Goal: Information Seeking & Learning: Learn about a topic

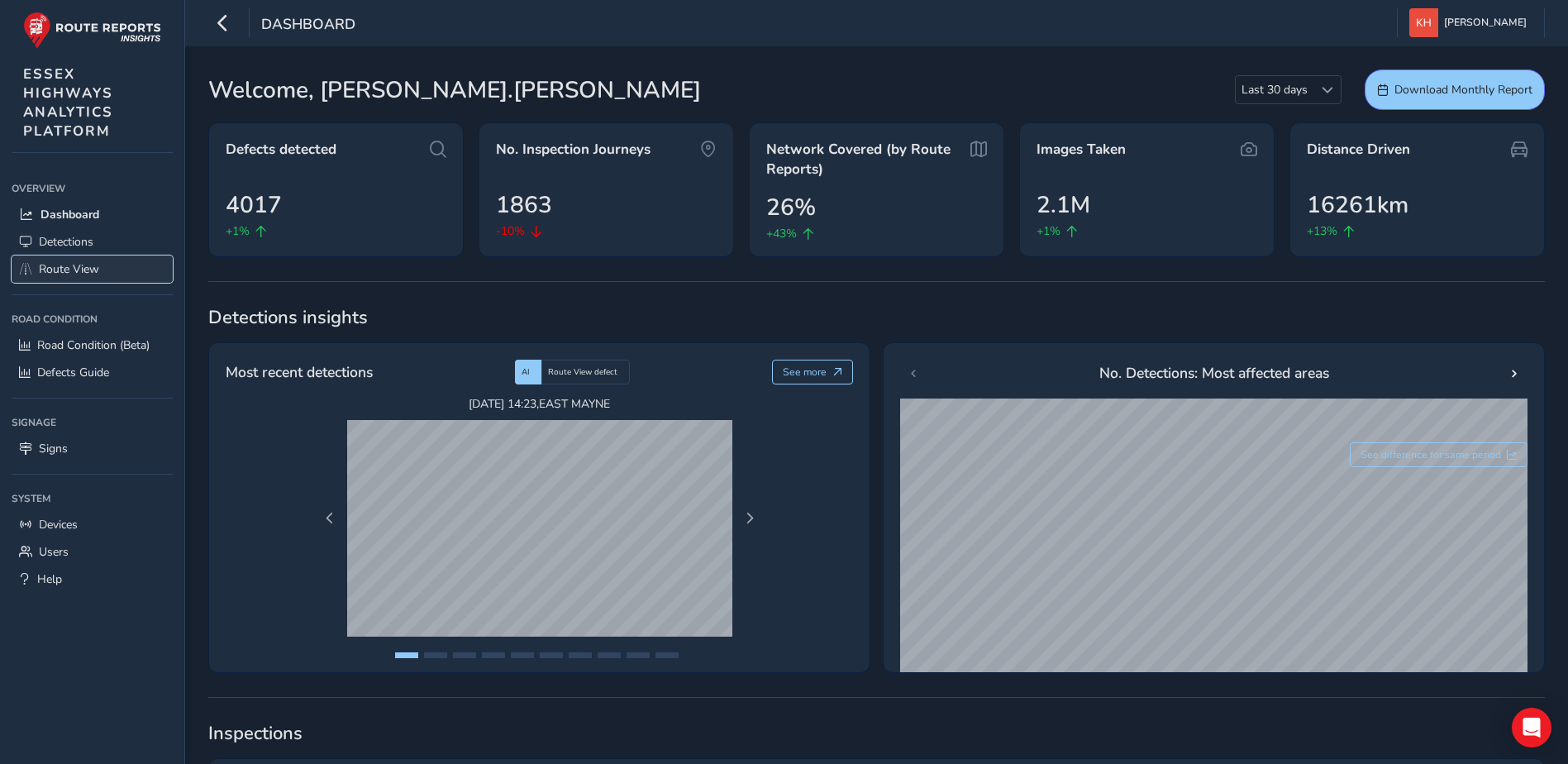
click at [73, 267] on span "Route View" at bounding box center [69, 269] width 60 height 16
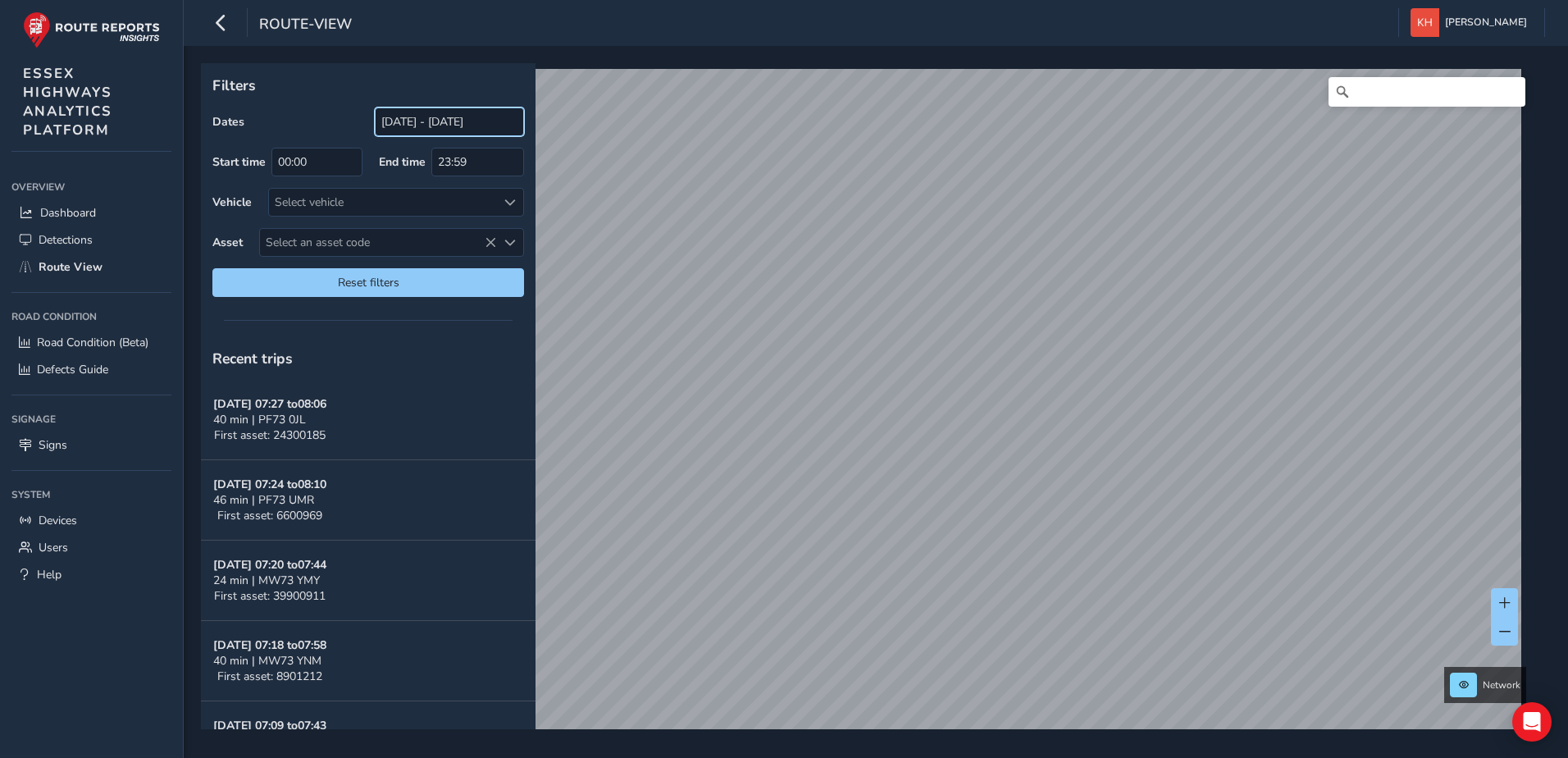
click at [411, 121] on input "[DATE] - [DATE]" at bounding box center [449, 122] width 149 height 28
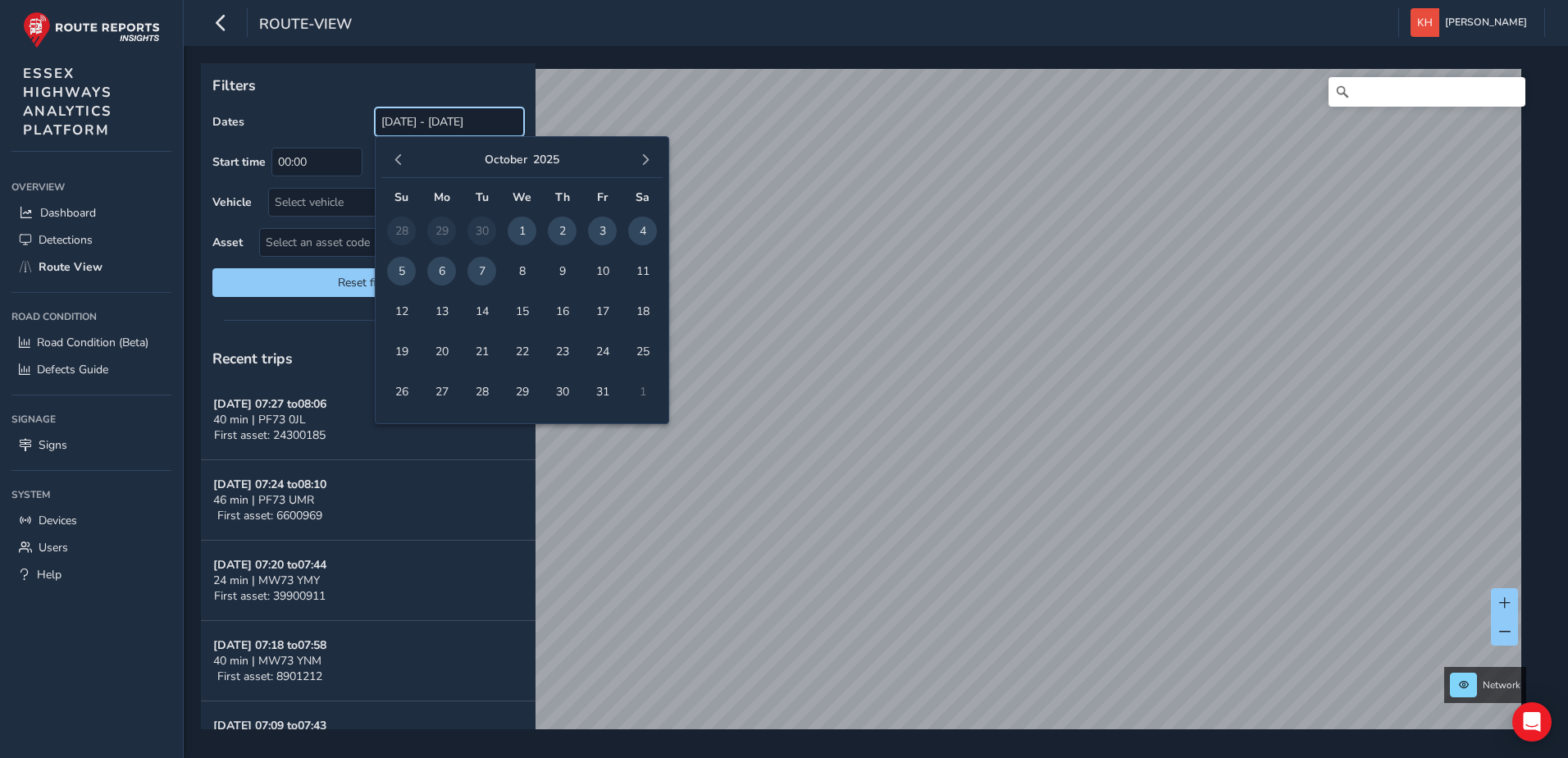
click at [416, 124] on input "[DATE] - [DATE]" at bounding box center [449, 122] width 149 height 28
click at [311, 115] on div "Dates [DATE] - [DATE]" at bounding box center [367, 122] width 311 height 28
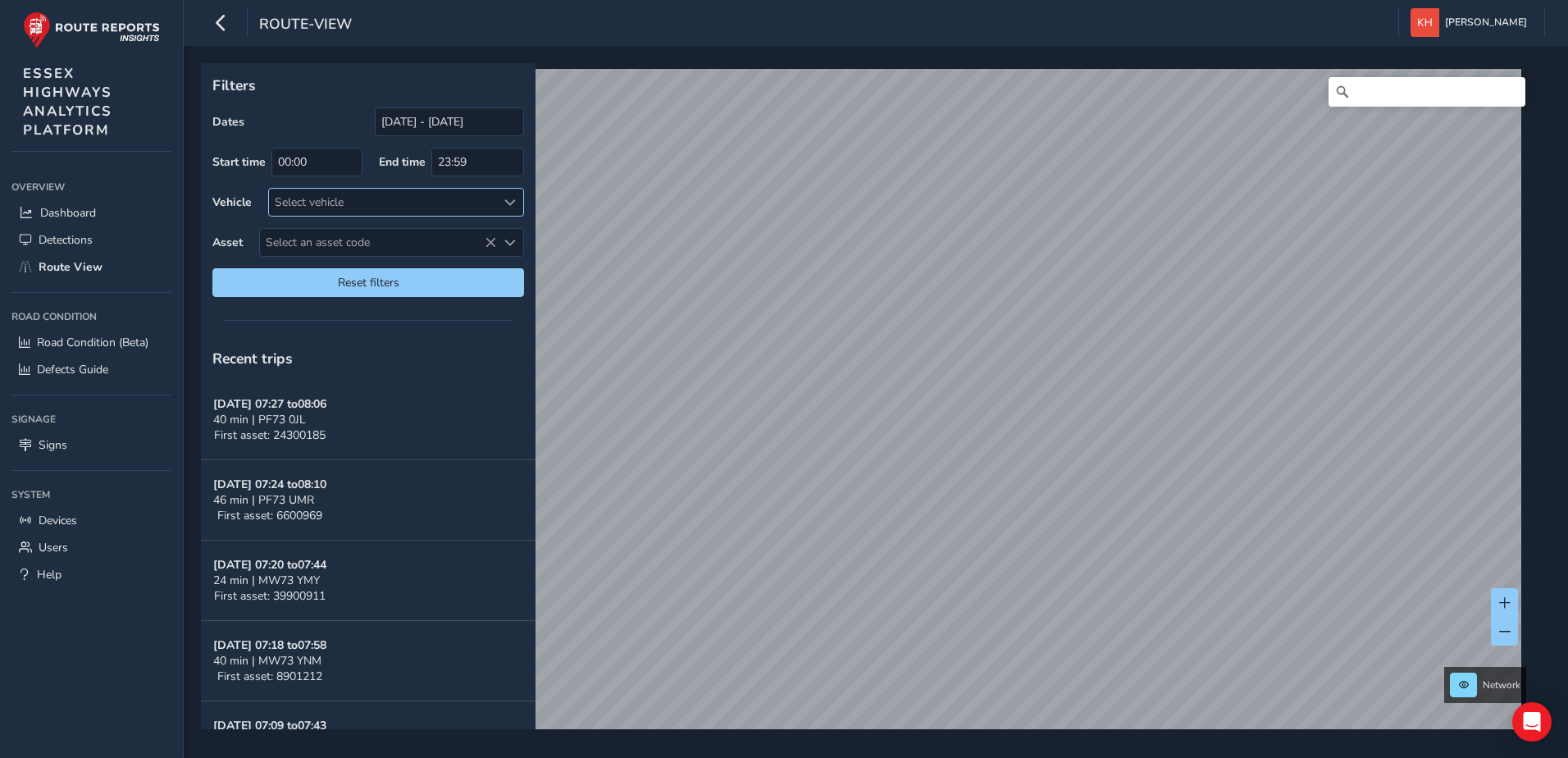
click at [413, 204] on div "Select vehicle" at bounding box center [382, 202] width 227 height 27
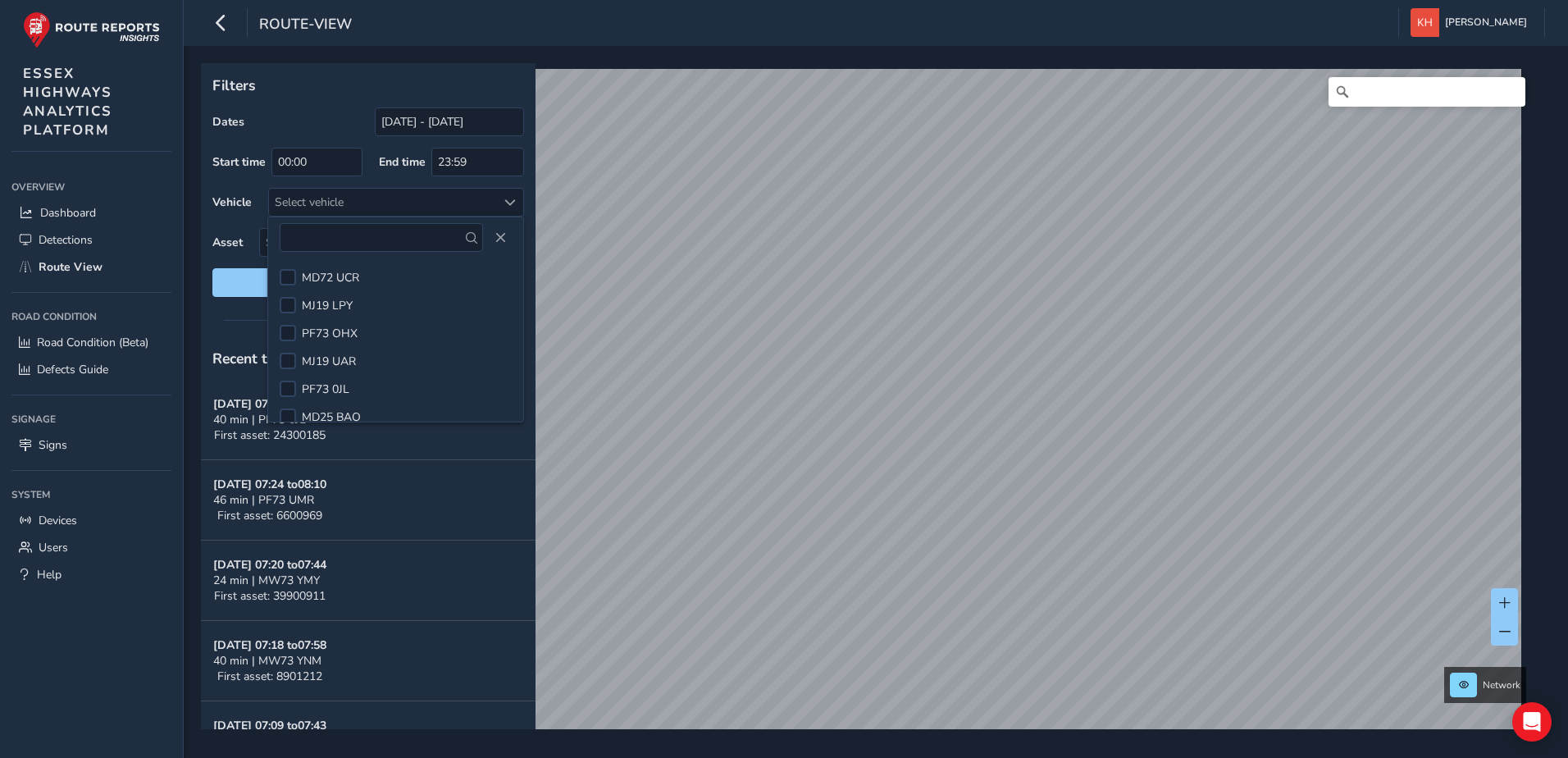
click at [374, 179] on div "Dates [DATE] - [DATE] Start time 00:00 End time 23:59 Vehicle Select vehicle As…" at bounding box center [367, 203] width 311 height 190
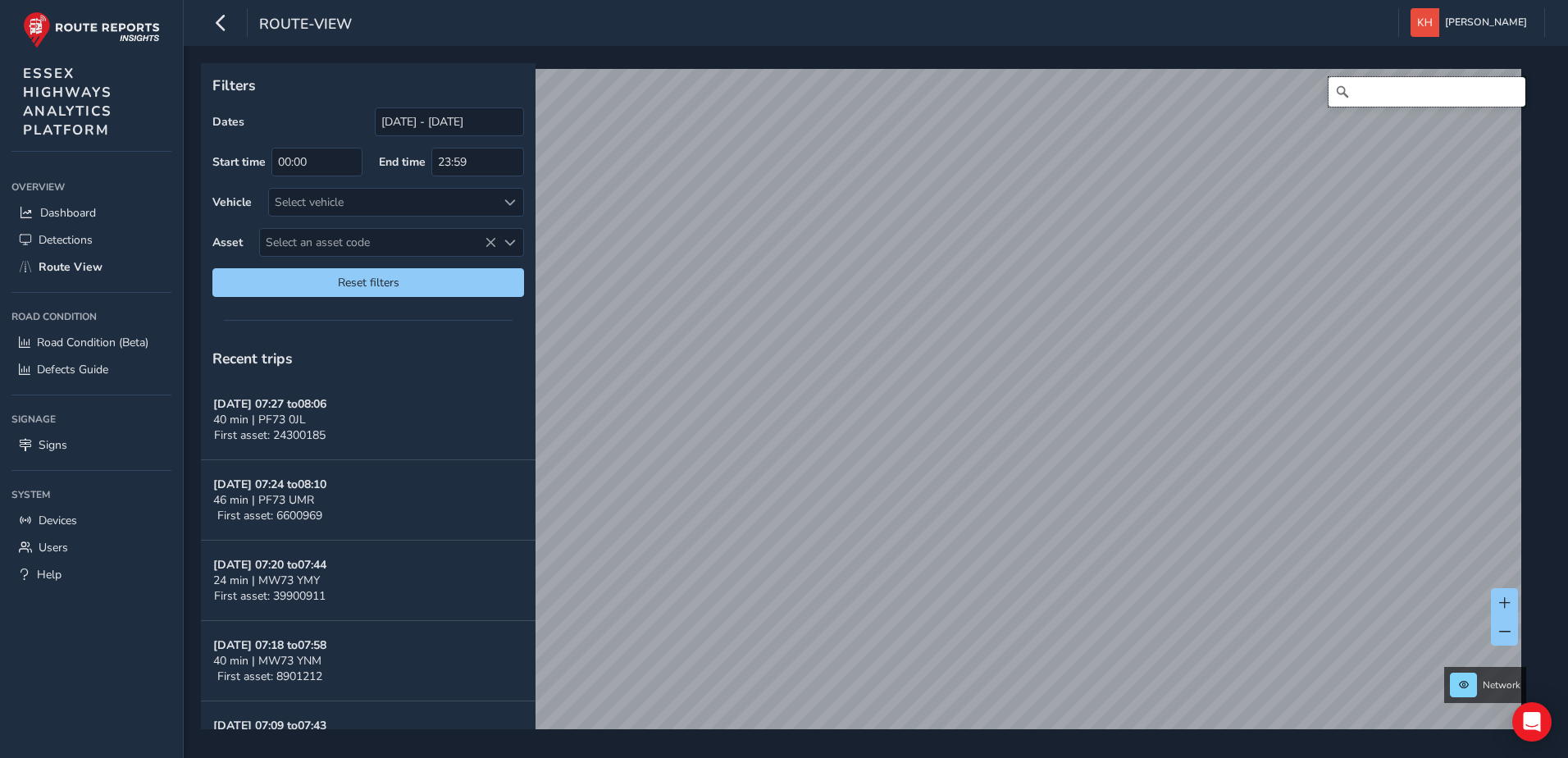
click at [1340, 92] on input "Search" at bounding box center [1427, 91] width 197 height 29
type input "[STREET_ADDRESS][PERSON_NAME]"
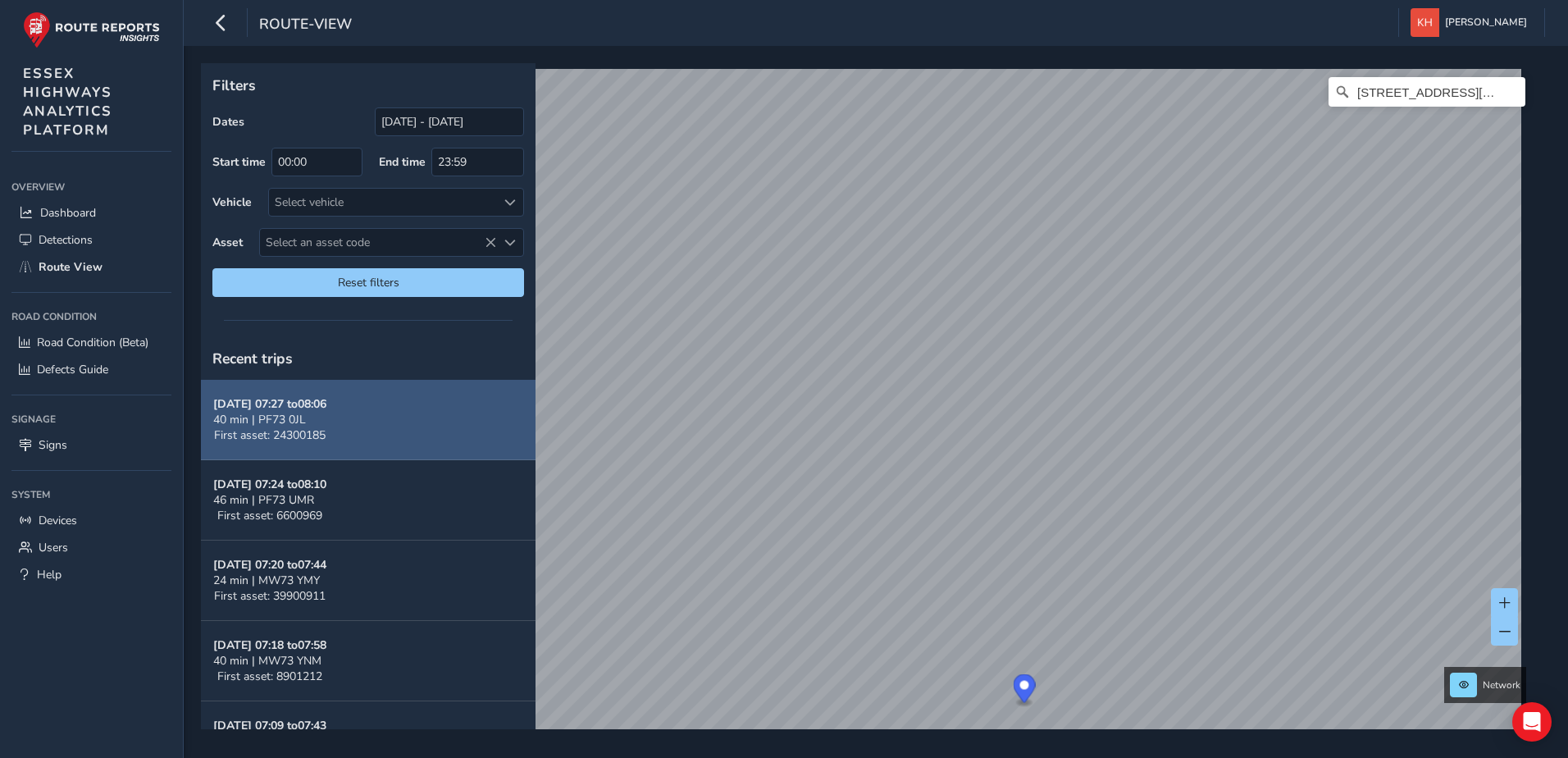
click at [278, 425] on span "40 min | PF73 0JL" at bounding box center [259, 419] width 92 height 16
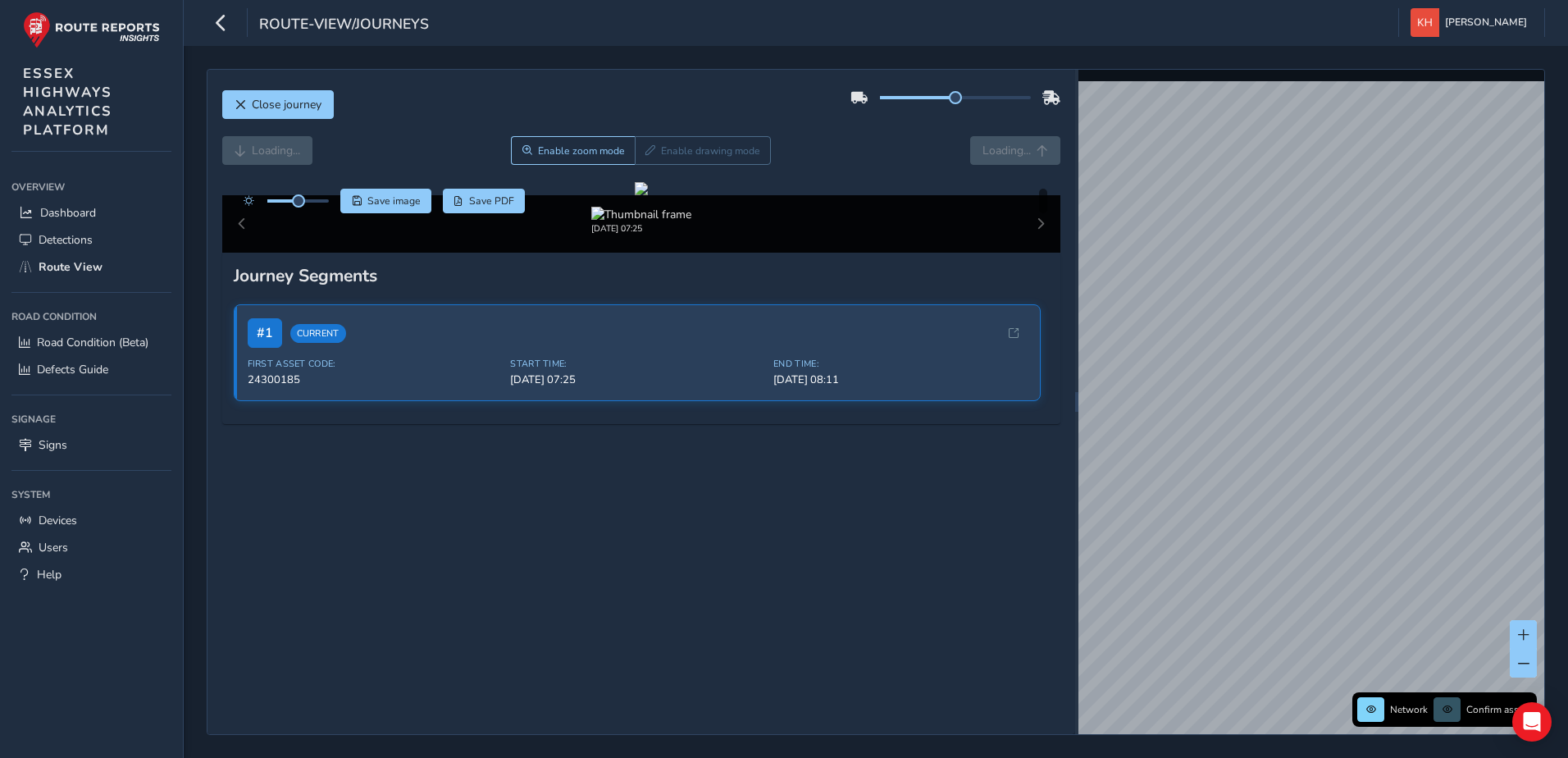
click at [1025, 253] on div "[DATE] 07:25" at bounding box center [641, 223] width 839 height 58
drag, startPoint x: 517, startPoint y: 420, endPoint x: 625, endPoint y: 430, distance: 108.5
click at [634, 195] on div at bounding box center [640, 188] width 13 height 13
click at [1009, 151] on span "Forward" at bounding box center [1009, 150] width 43 height 16
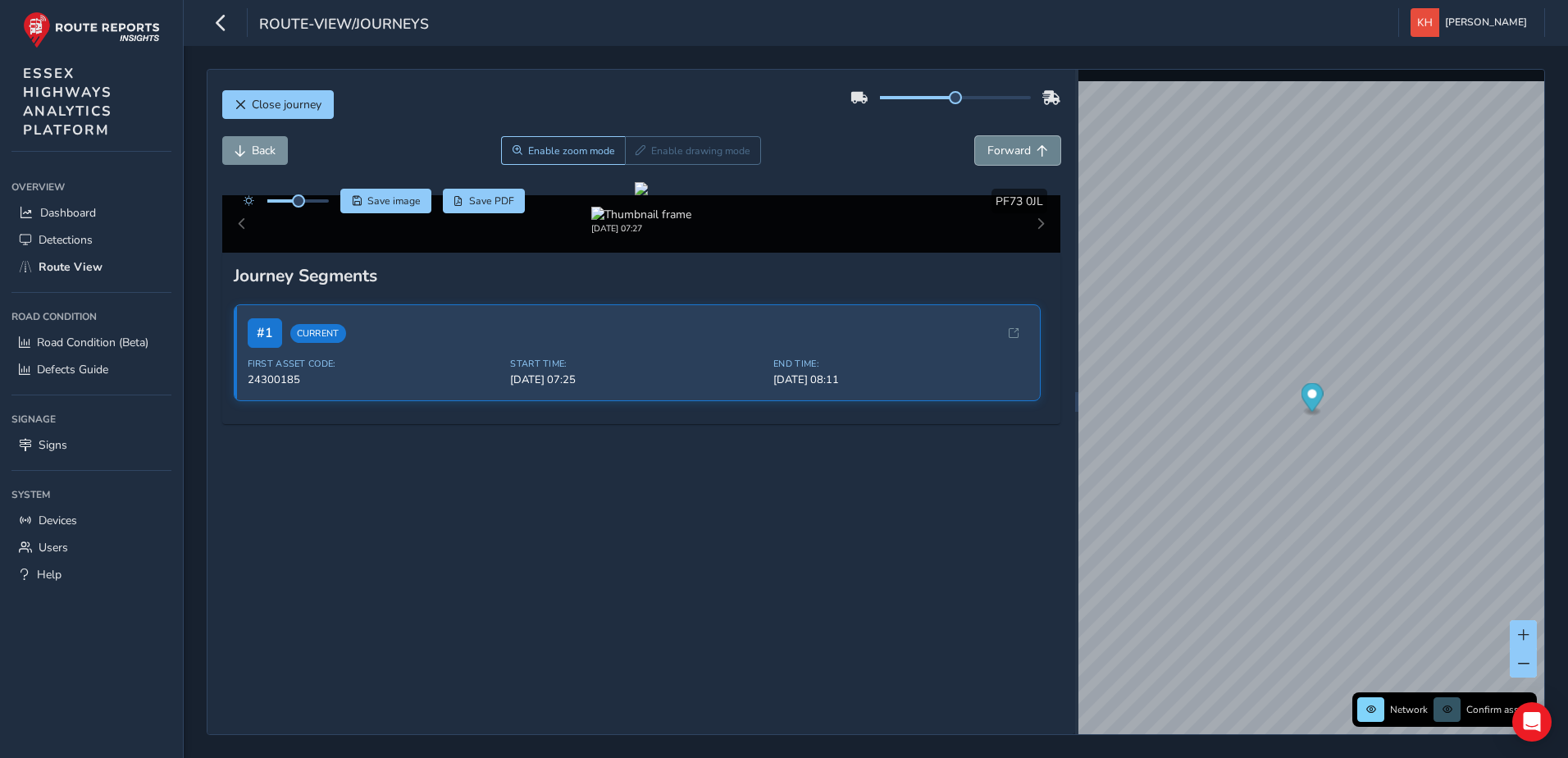
click at [1010, 152] on span "Forward" at bounding box center [1009, 150] width 43 height 16
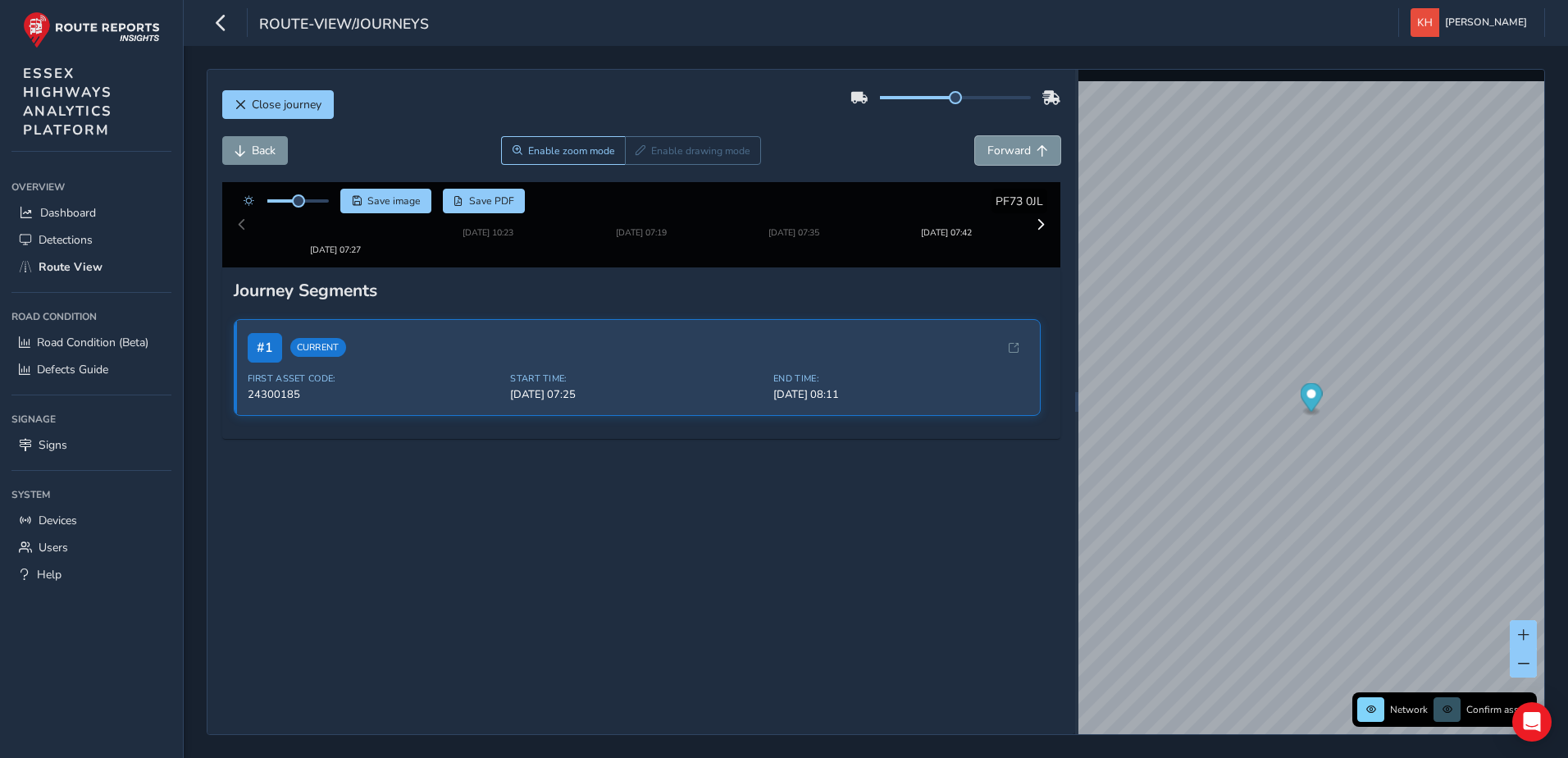
scroll to position [197, 0]
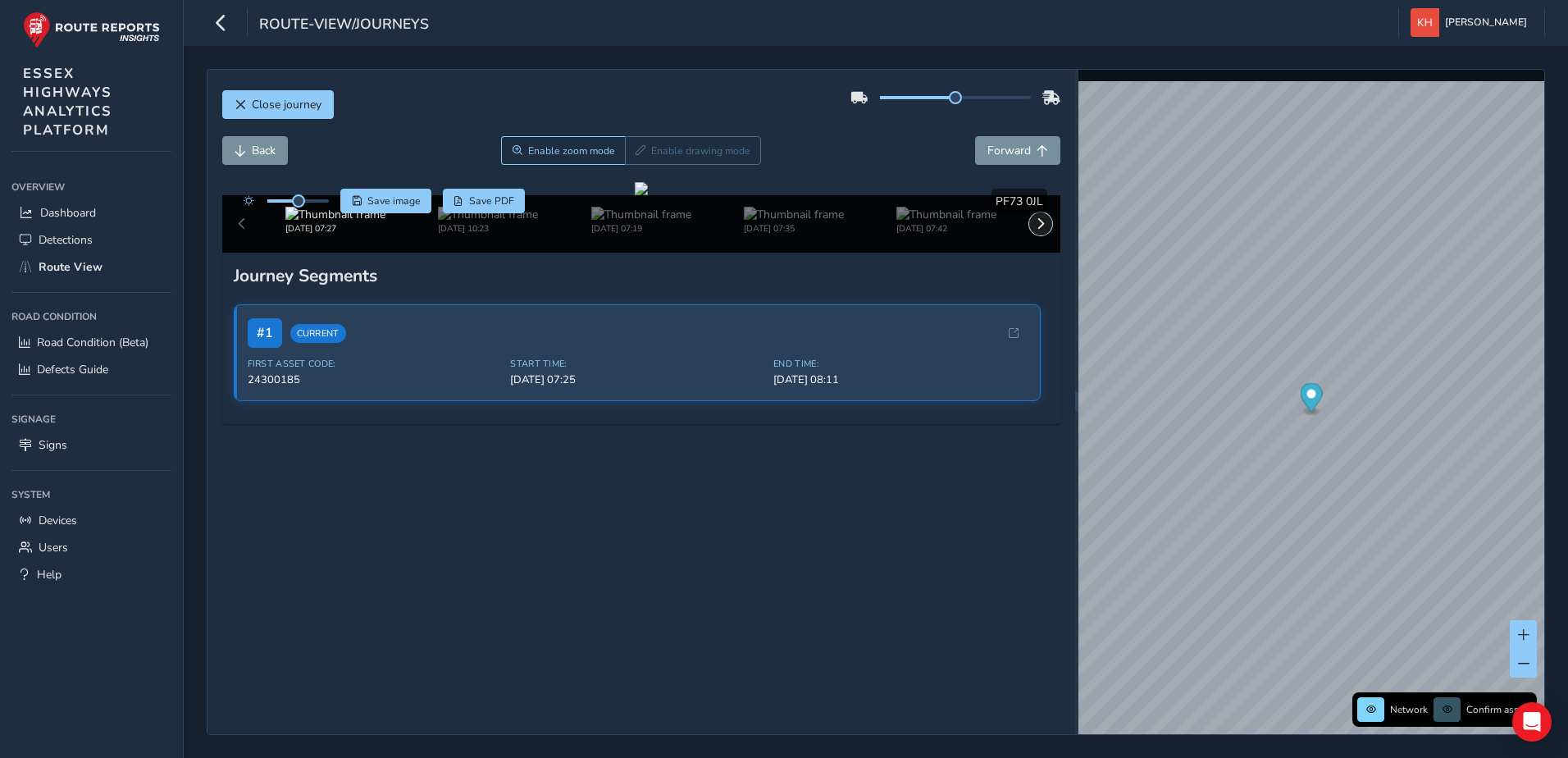
click at [1034, 229] on span at bounding box center [1040, 223] width 11 height 11
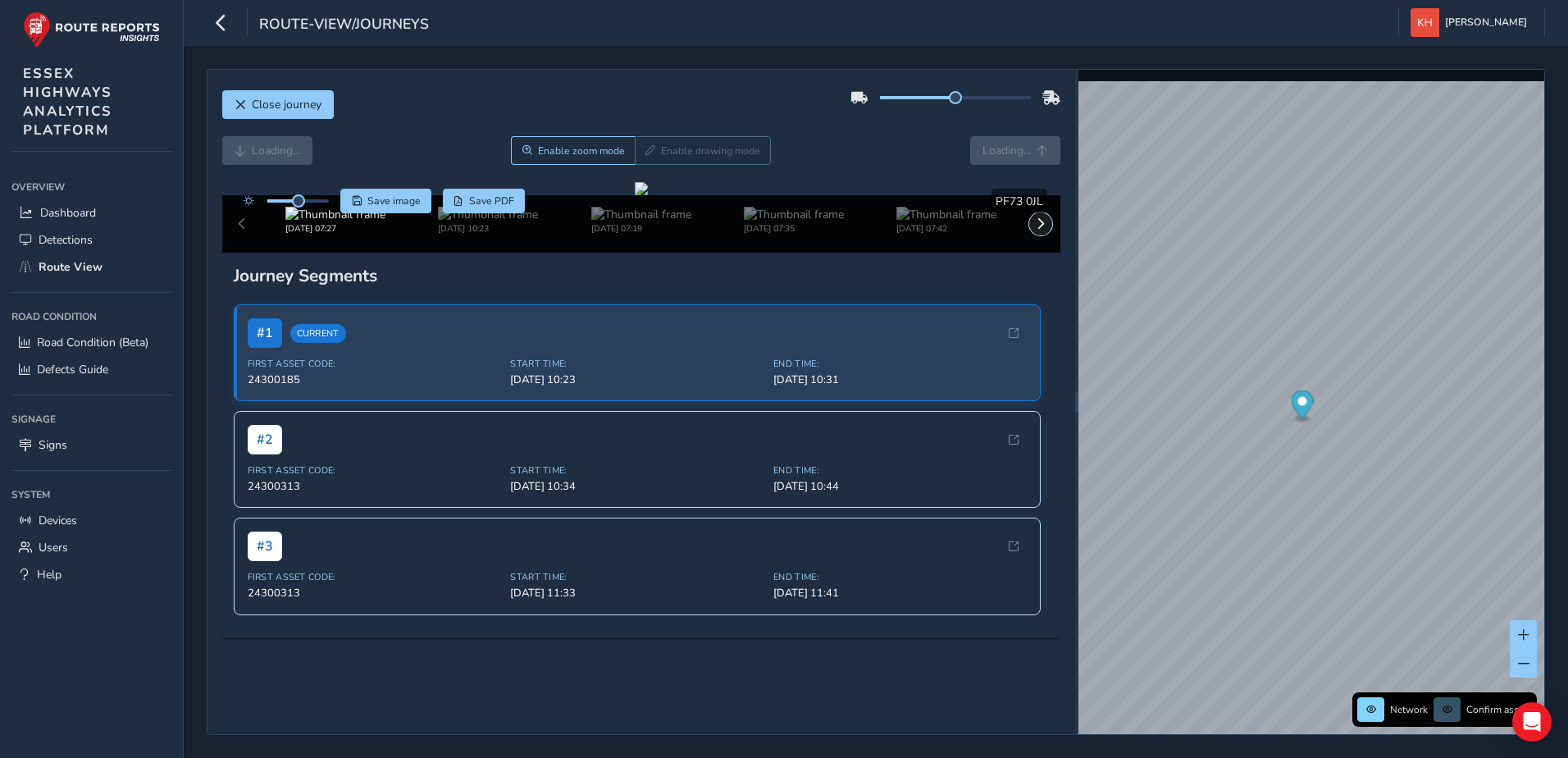
scroll to position [197, 0]
click at [1034, 229] on span at bounding box center [1040, 223] width 11 height 11
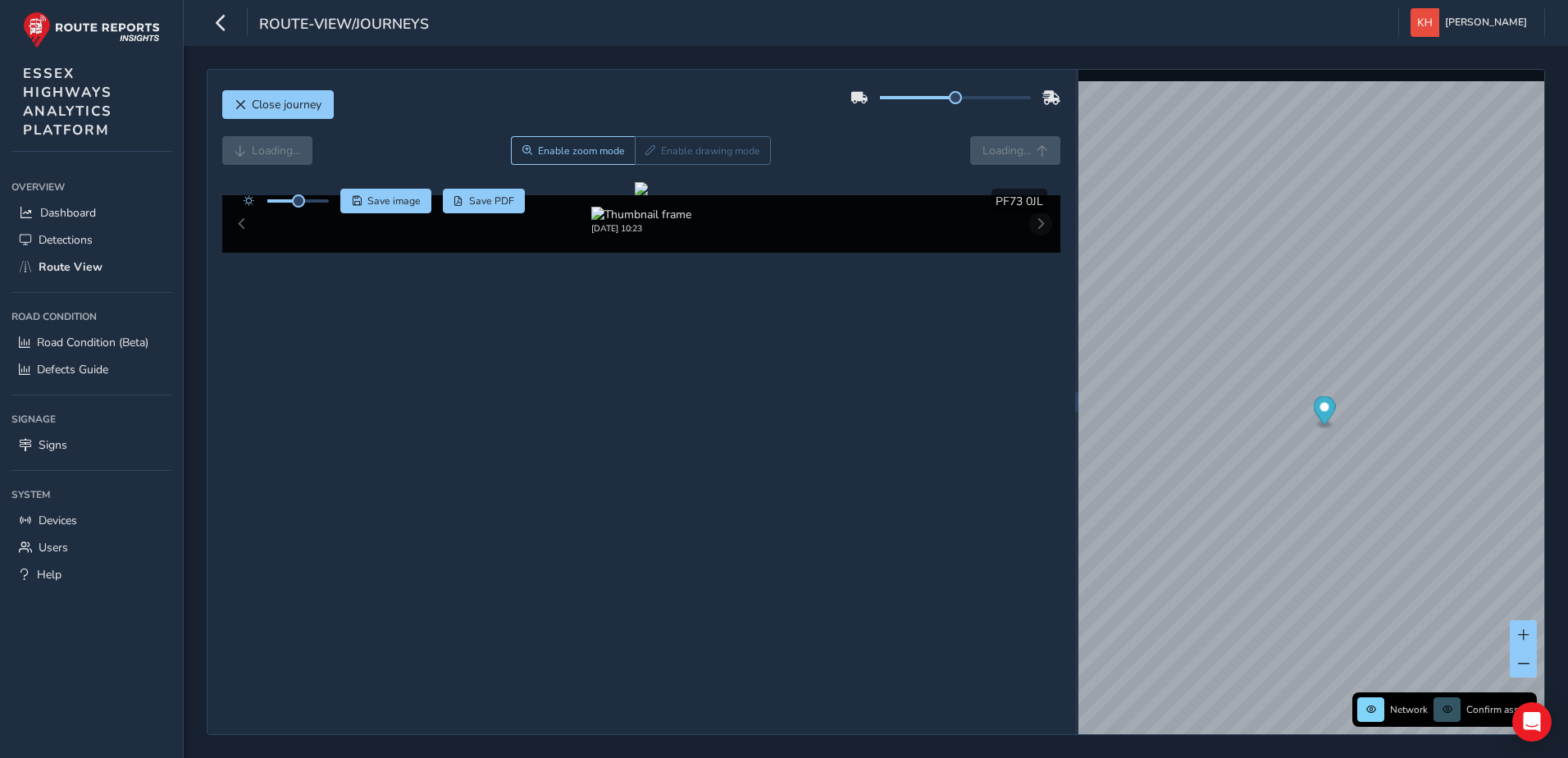
scroll to position [15, 0]
click at [647, 195] on div at bounding box center [640, 188] width 13 height 13
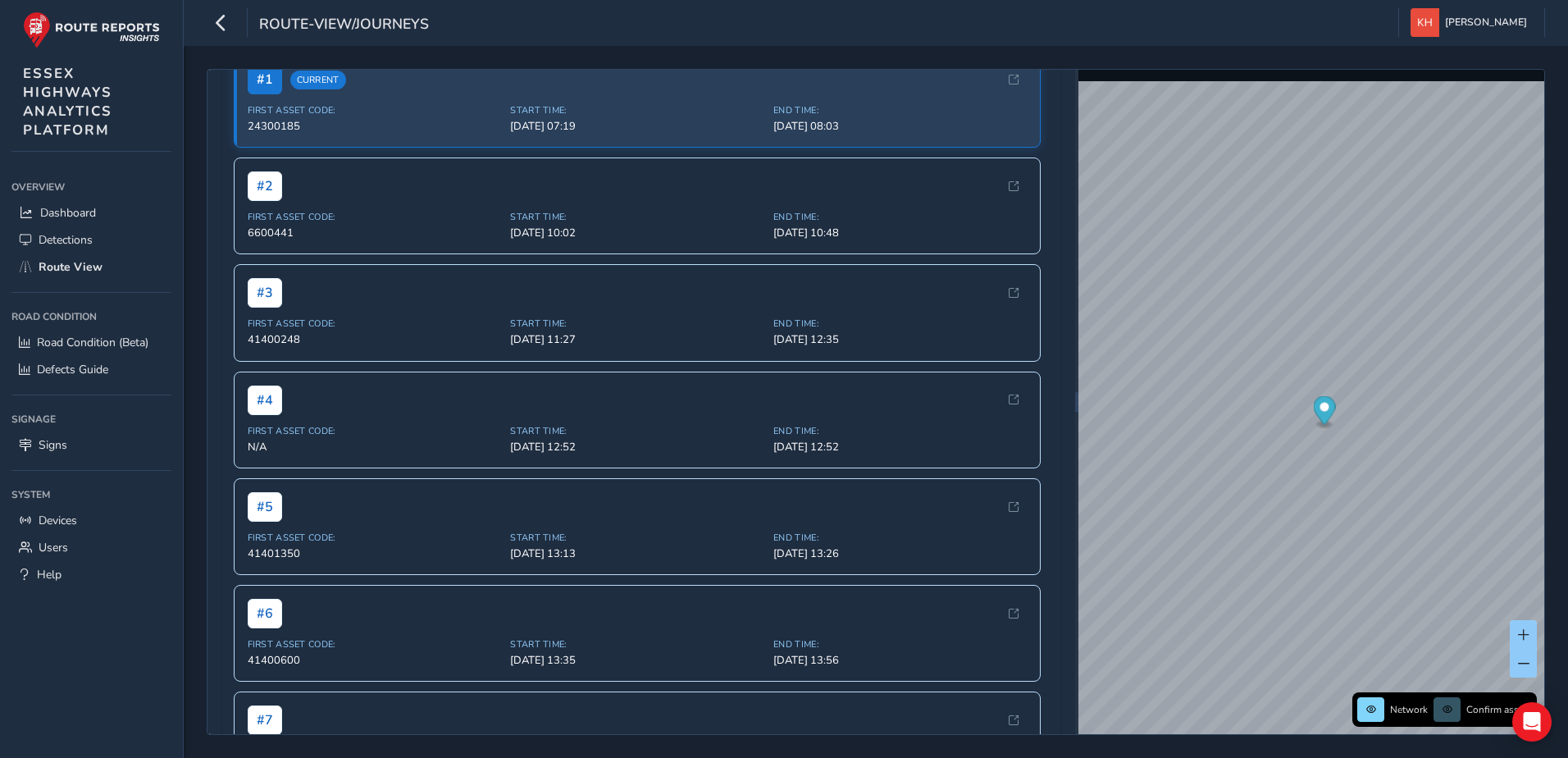
scroll to position [260, 0]
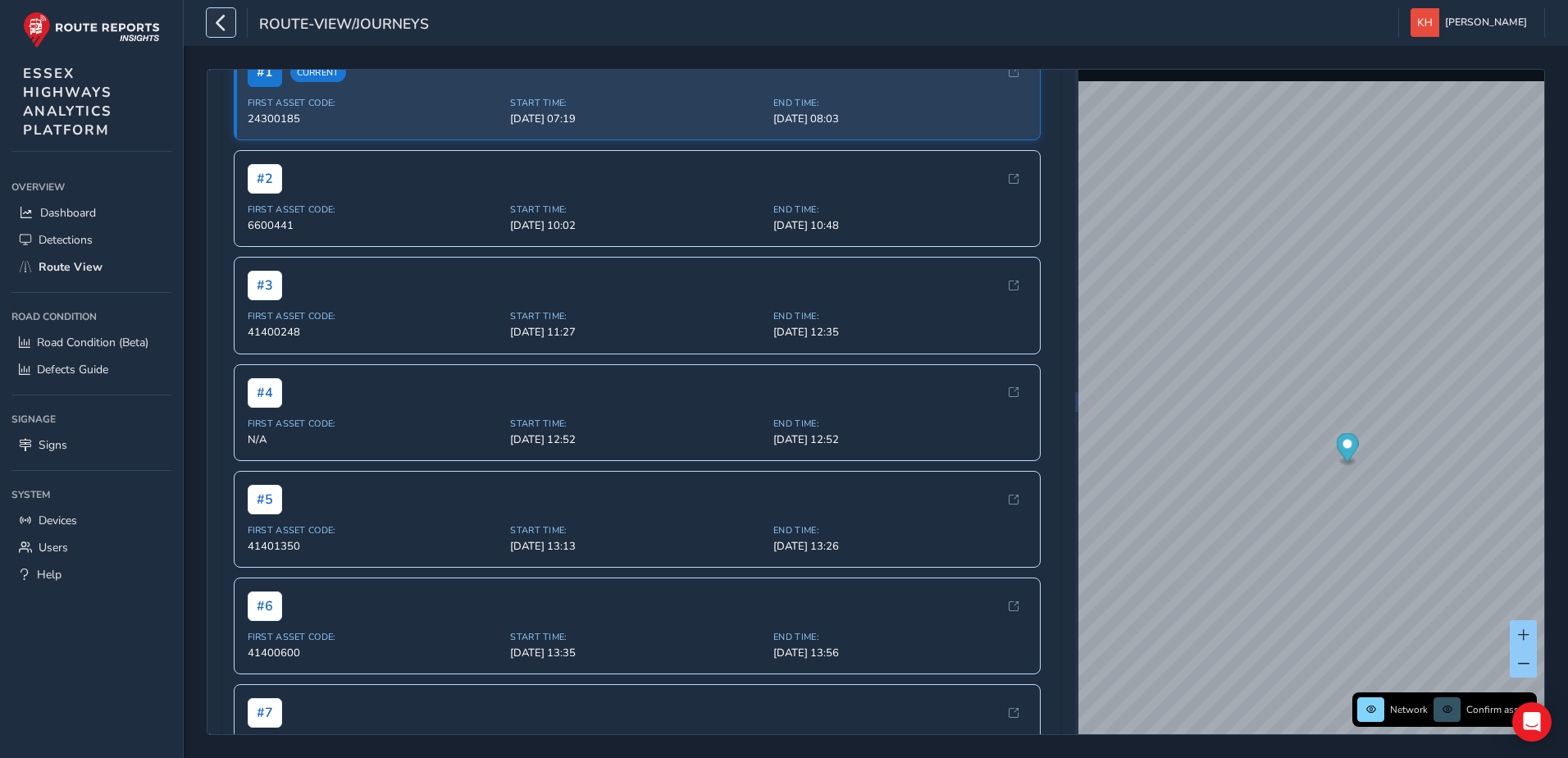
click at [216, 18] on icon "button" at bounding box center [221, 22] width 17 height 28
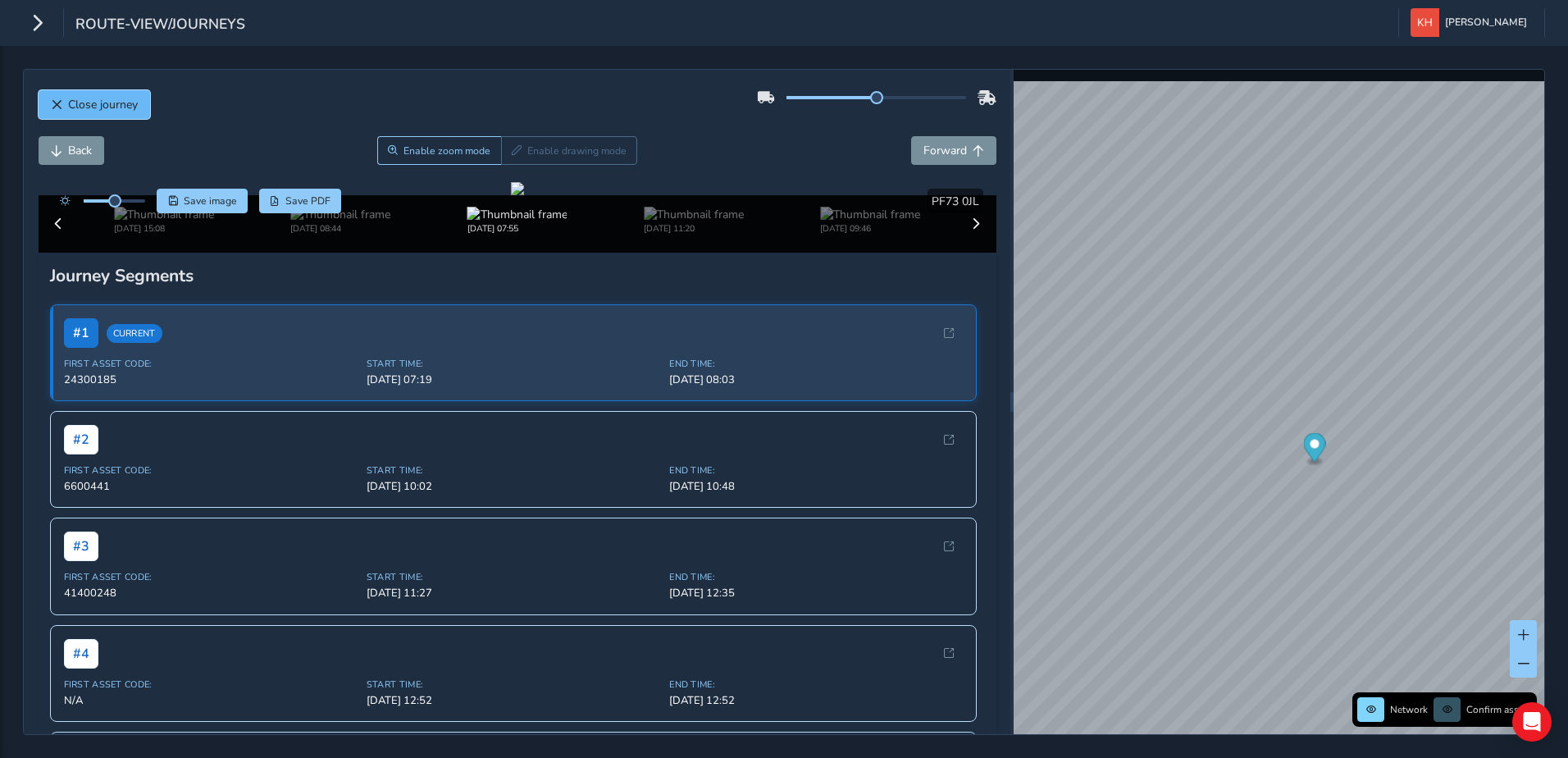
click at [72, 104] on span "Close journey" at bounding box center [103, 104] width 70 height 16
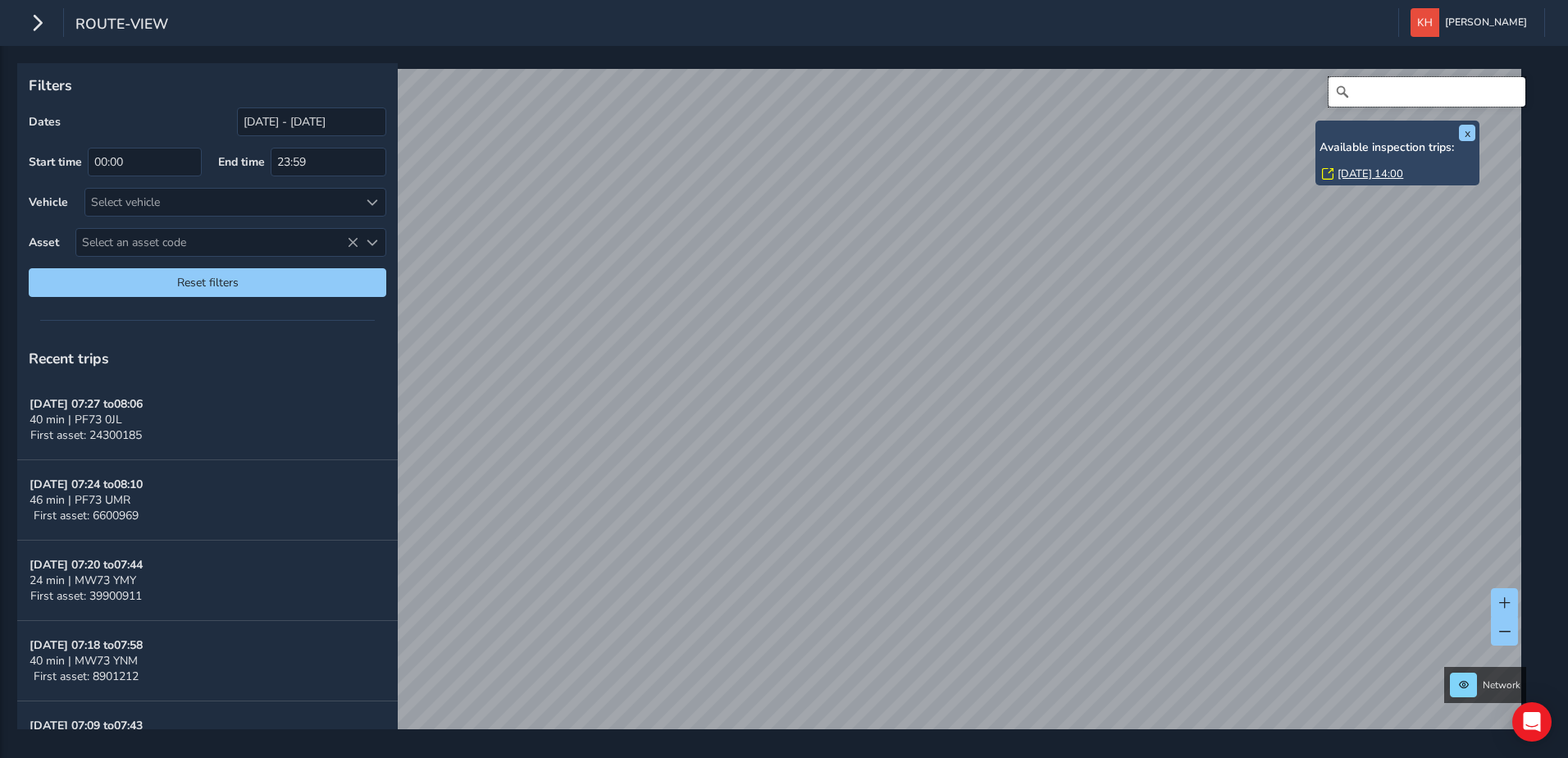
click at [1358, 81] on input "Search" at bounding box center [1427, 91] width 197 height 29
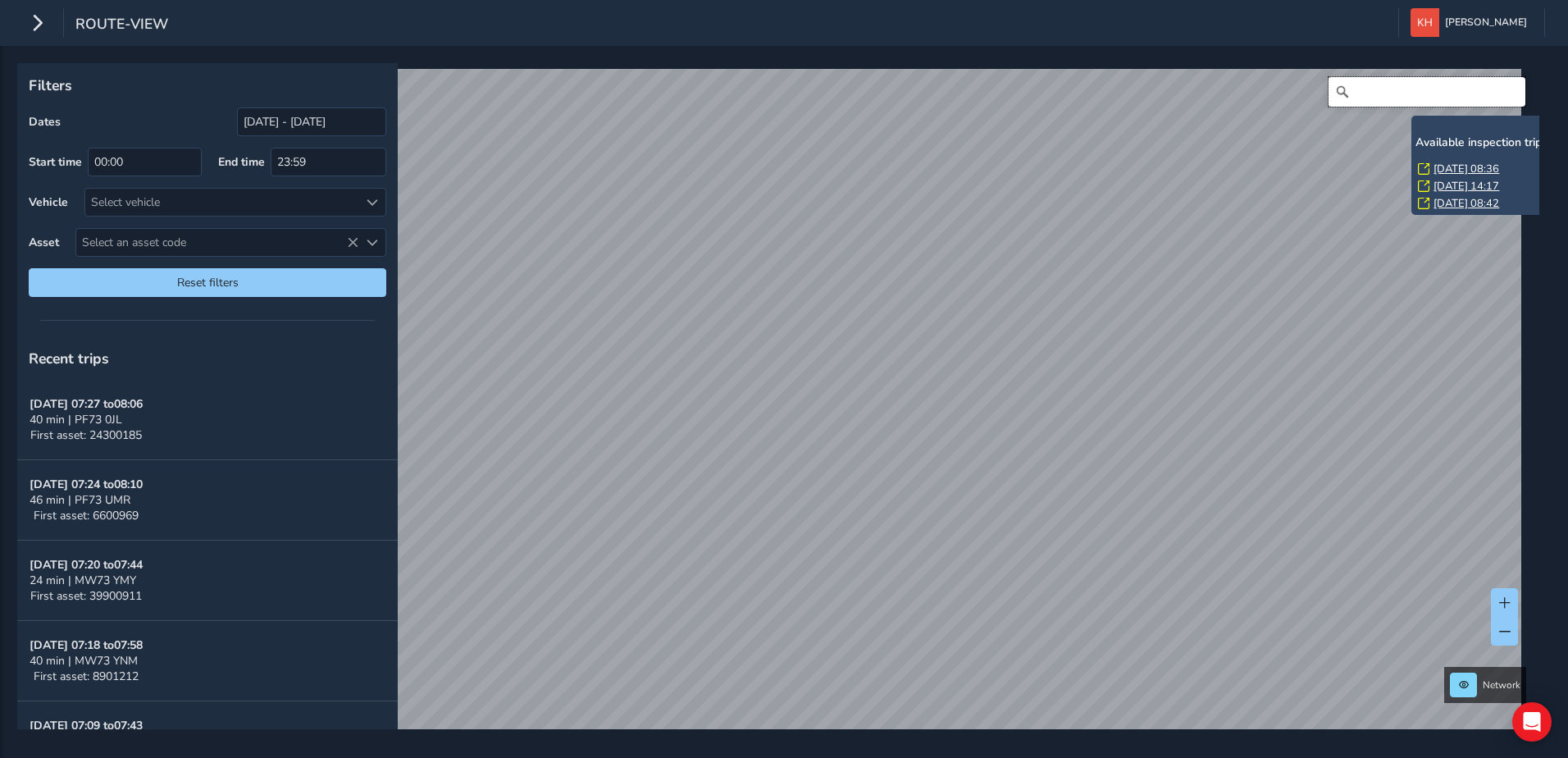
click at [1390, 93] on input "Search" at bounding box center [1427, 91] width 197 height 29
paste input "CO6 2QE"
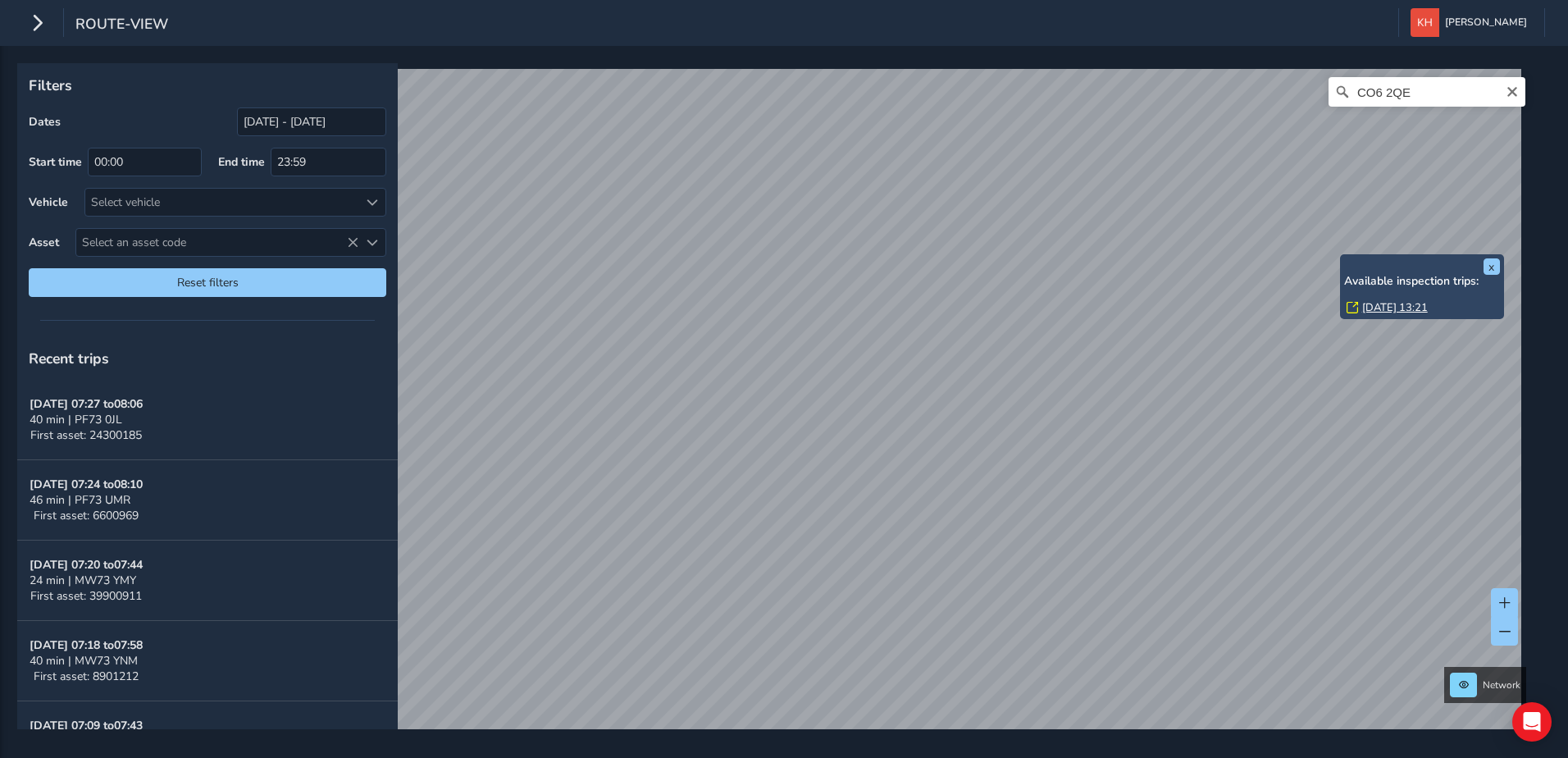
click at [1334, 92] on icon at bounding box center [1341, 91] width 16 height 16
click at [1411, 85] on input "CO6 2QE" at bounding box center [1427, 91] width 197 height 29
drag, startPoint x: 1396, startPoint y: 87, endPoint x: 1398, endPoint y: 105, distance: 18.1
click at [1396, 87] on input "[STREET_ADDRESS]" at bounding box center [1427, 91] width 197 height 29
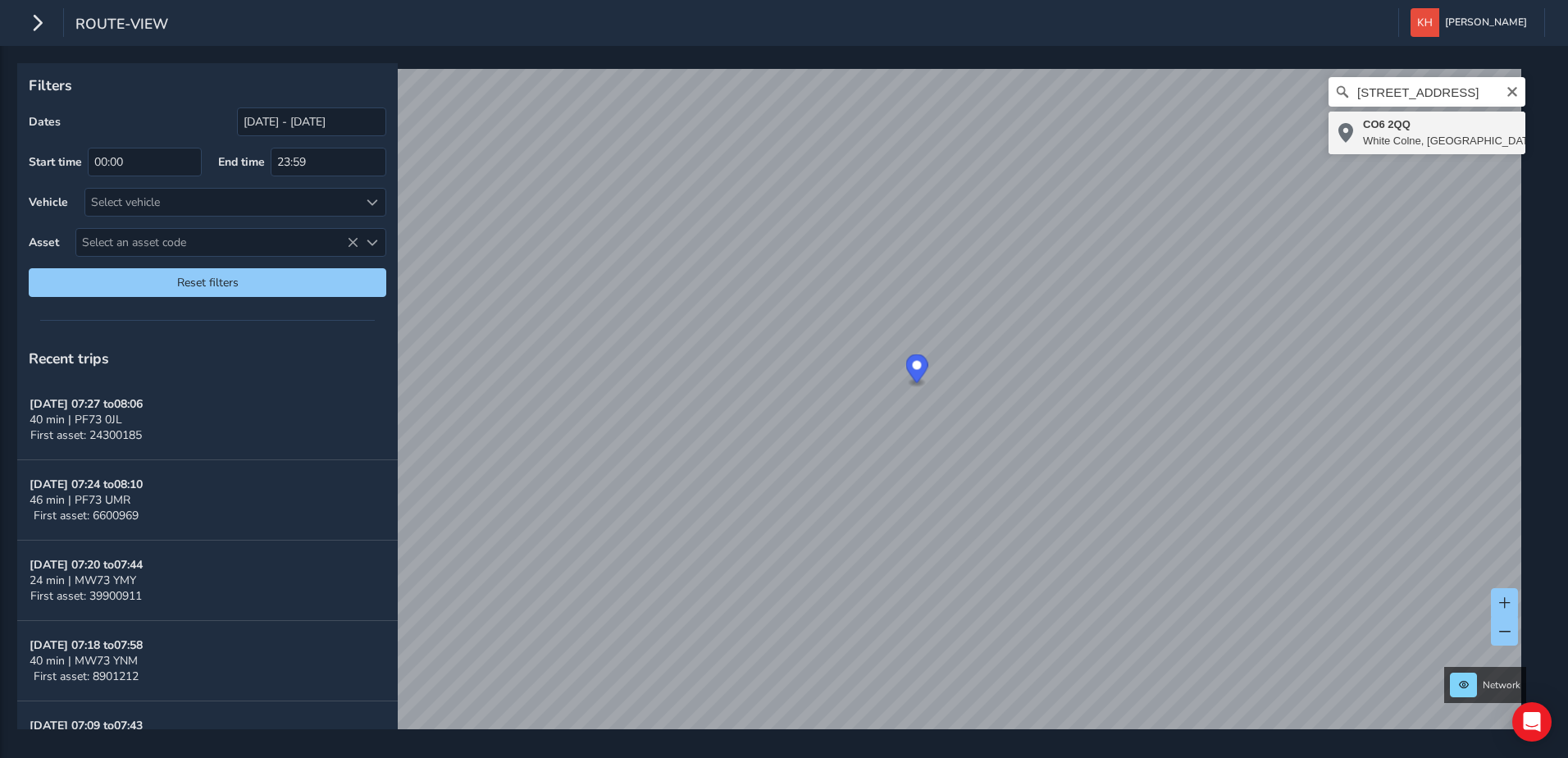
type input "[STREET_ADDRESS]"
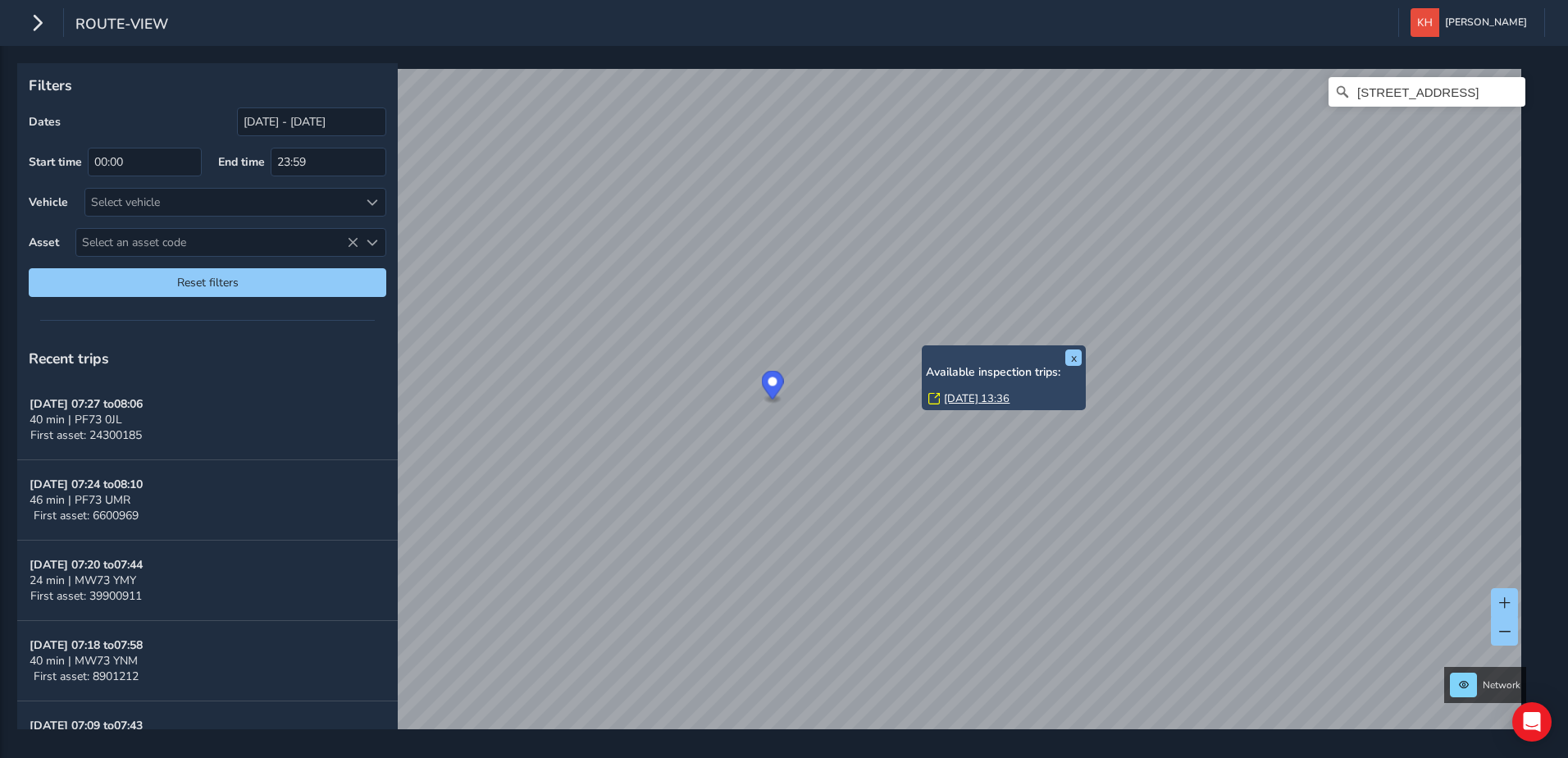
click at [948, 396] on link "[DATE] 13:36" at bounding box center [977, 398] width 66 height 15
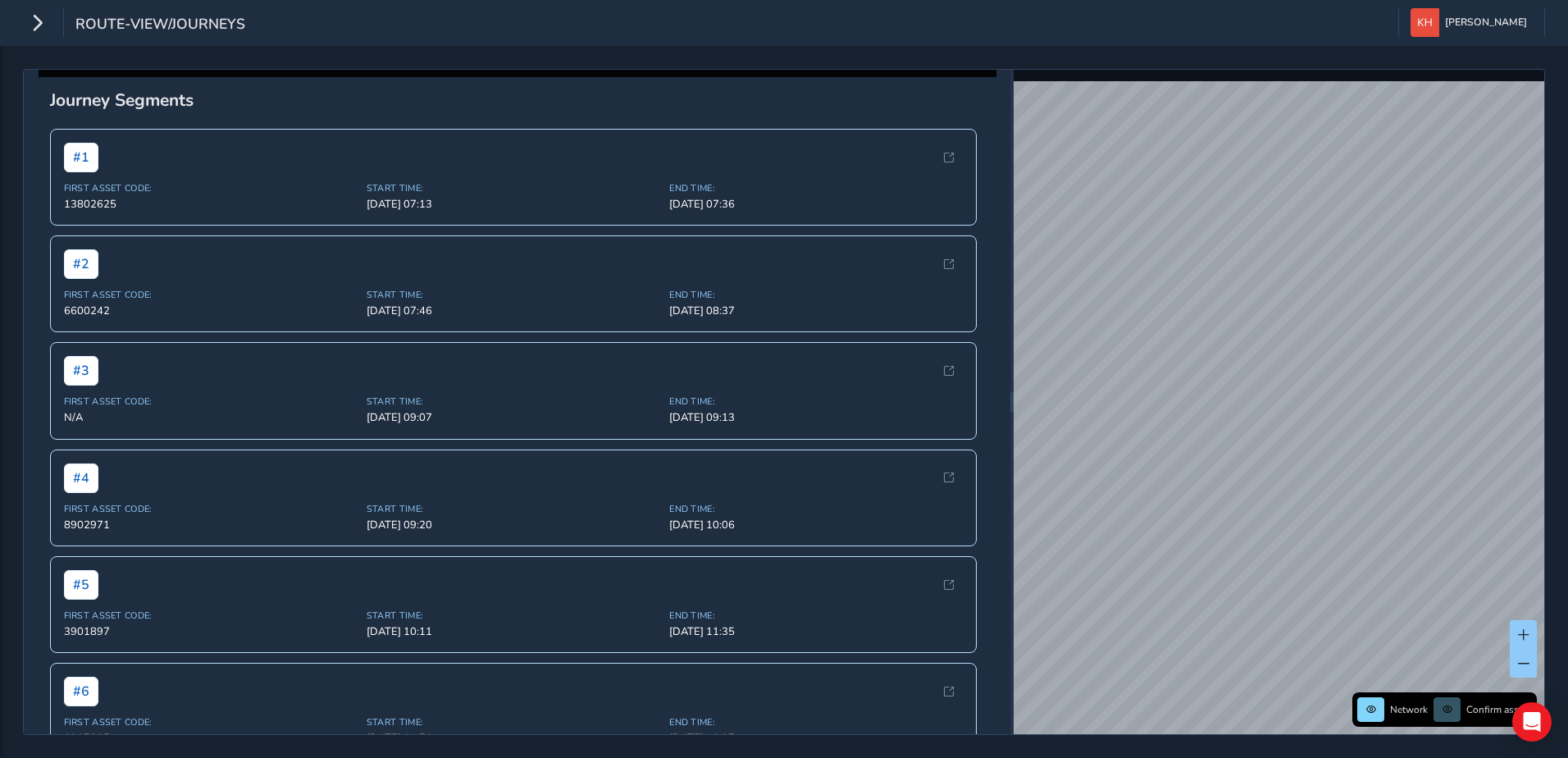
scroll to position [164, 0]
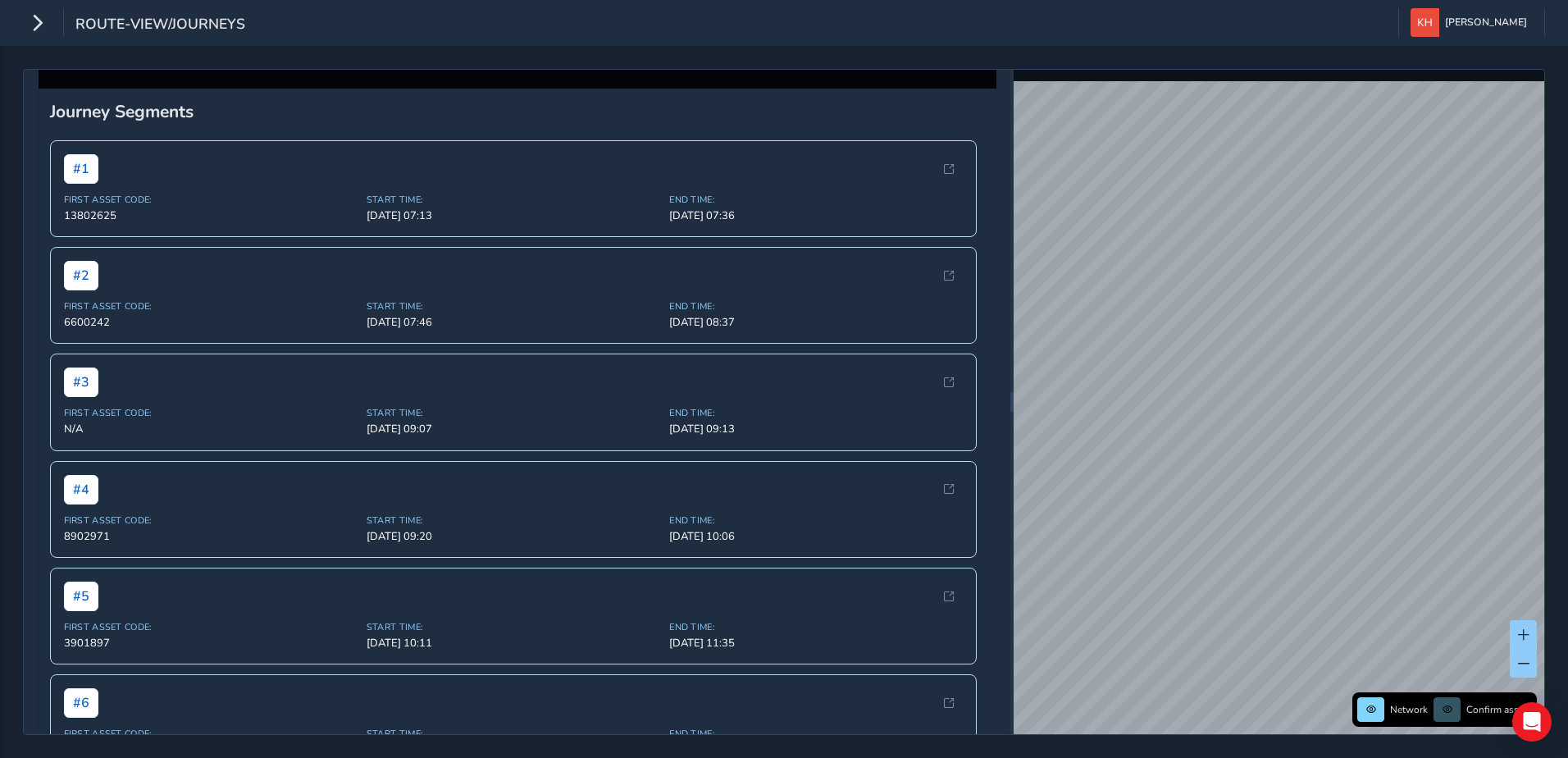
click at [965, 89] on div "[DATE] 13:36" at bounding box center [517, 60] width 958 height 58
click at [524, 31] on div at bounding box center [517, 24] width 13 height 13
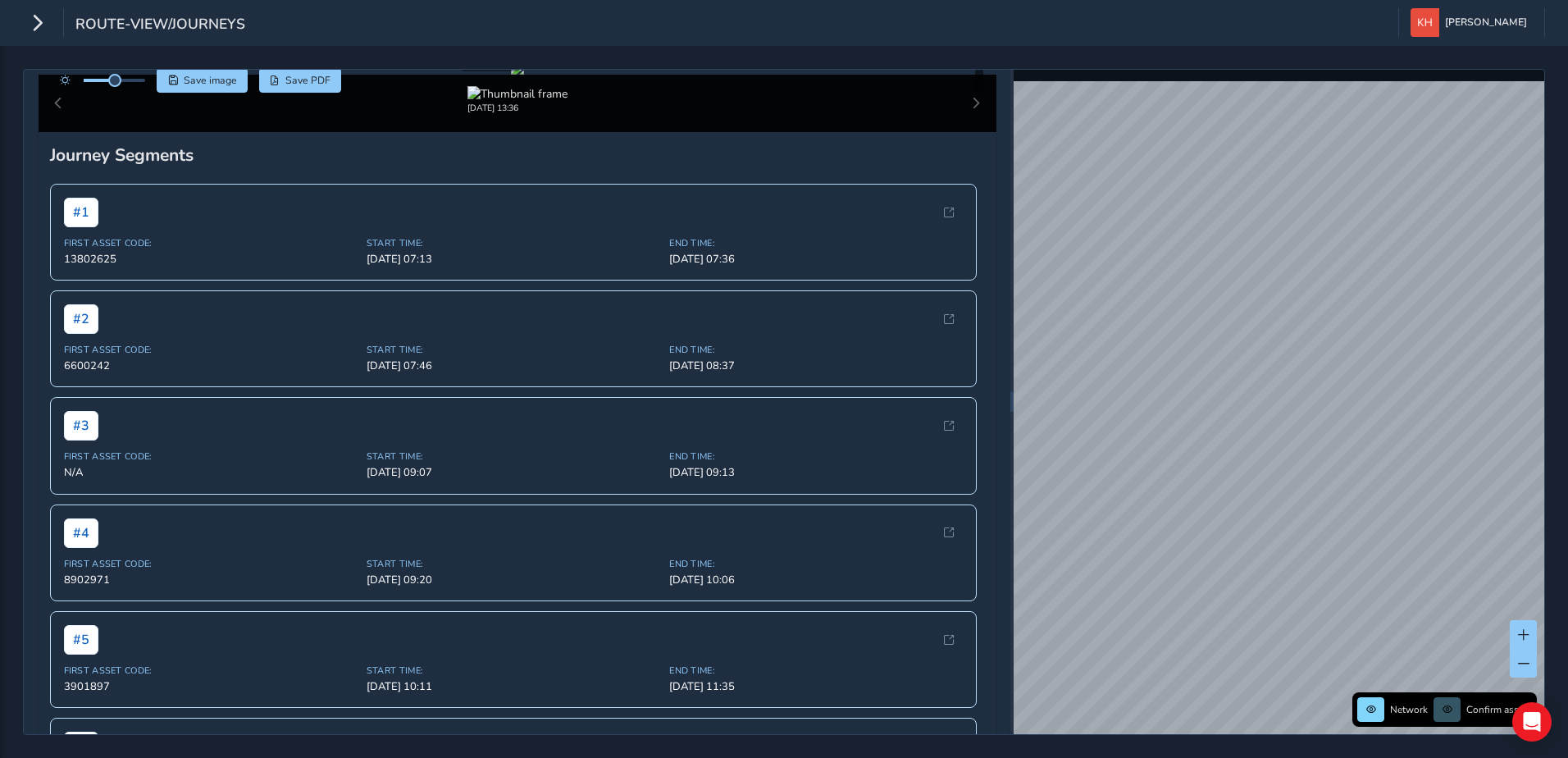
scroll to position [18, 0]
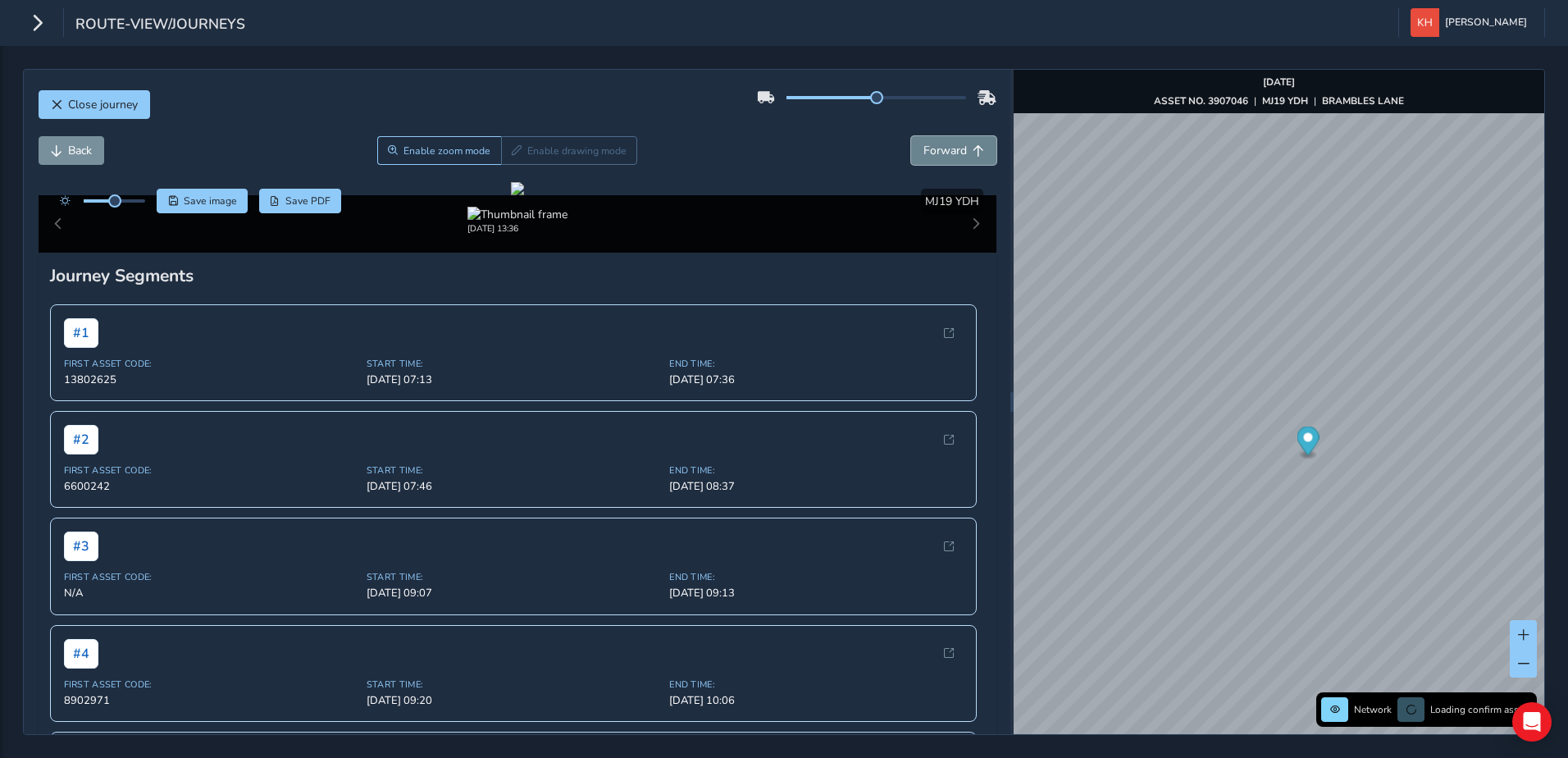
click at [954, 152] on button "Forward" at bounding box center [953, 150] width 85 height 28
click at [938, 153] on span "Forward" at bounding box center [945, 150] width 43 height 16
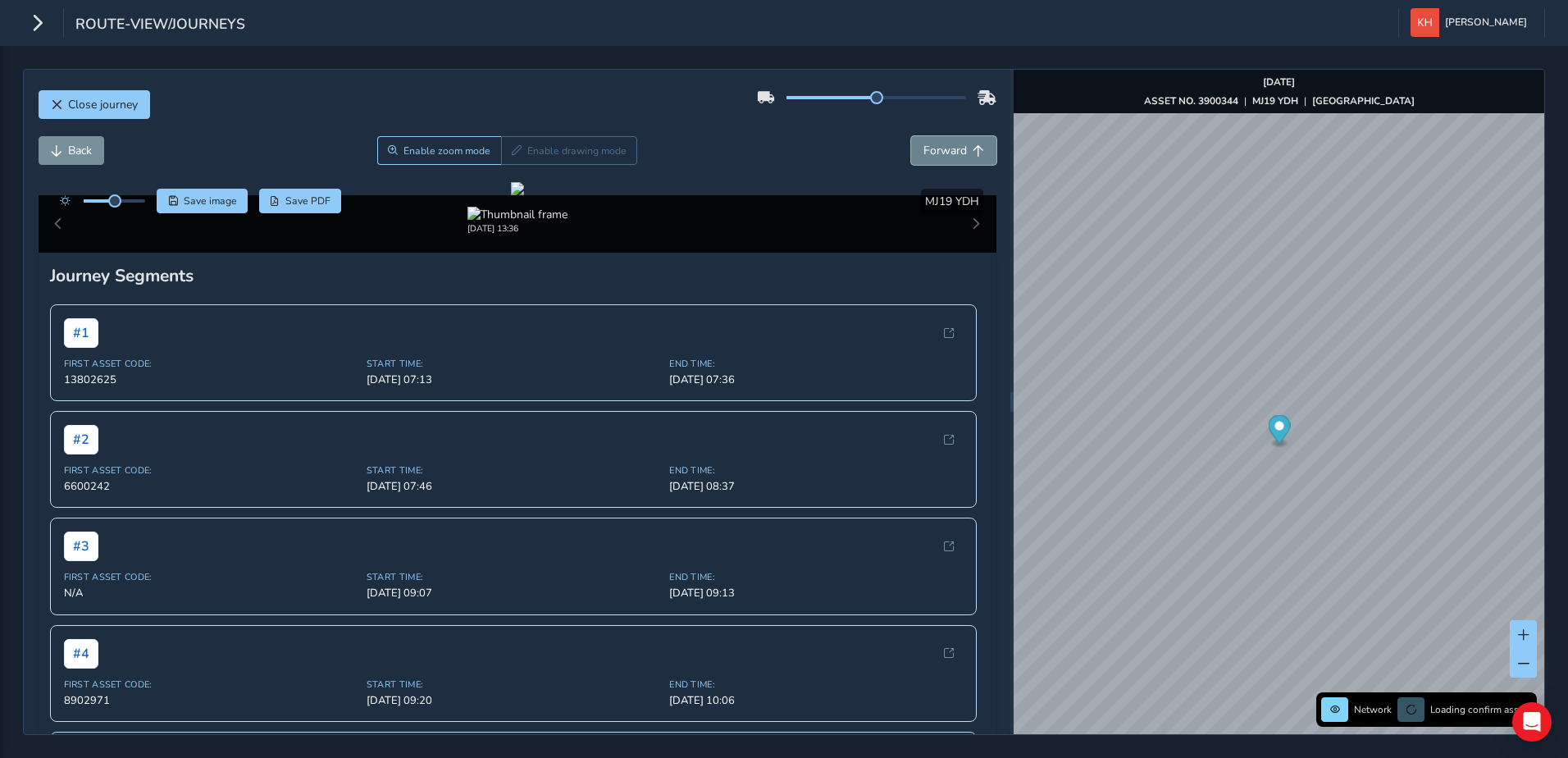
click at [938, 153] on span "Forward" at bounding box center [945, 150] width 43 height 16
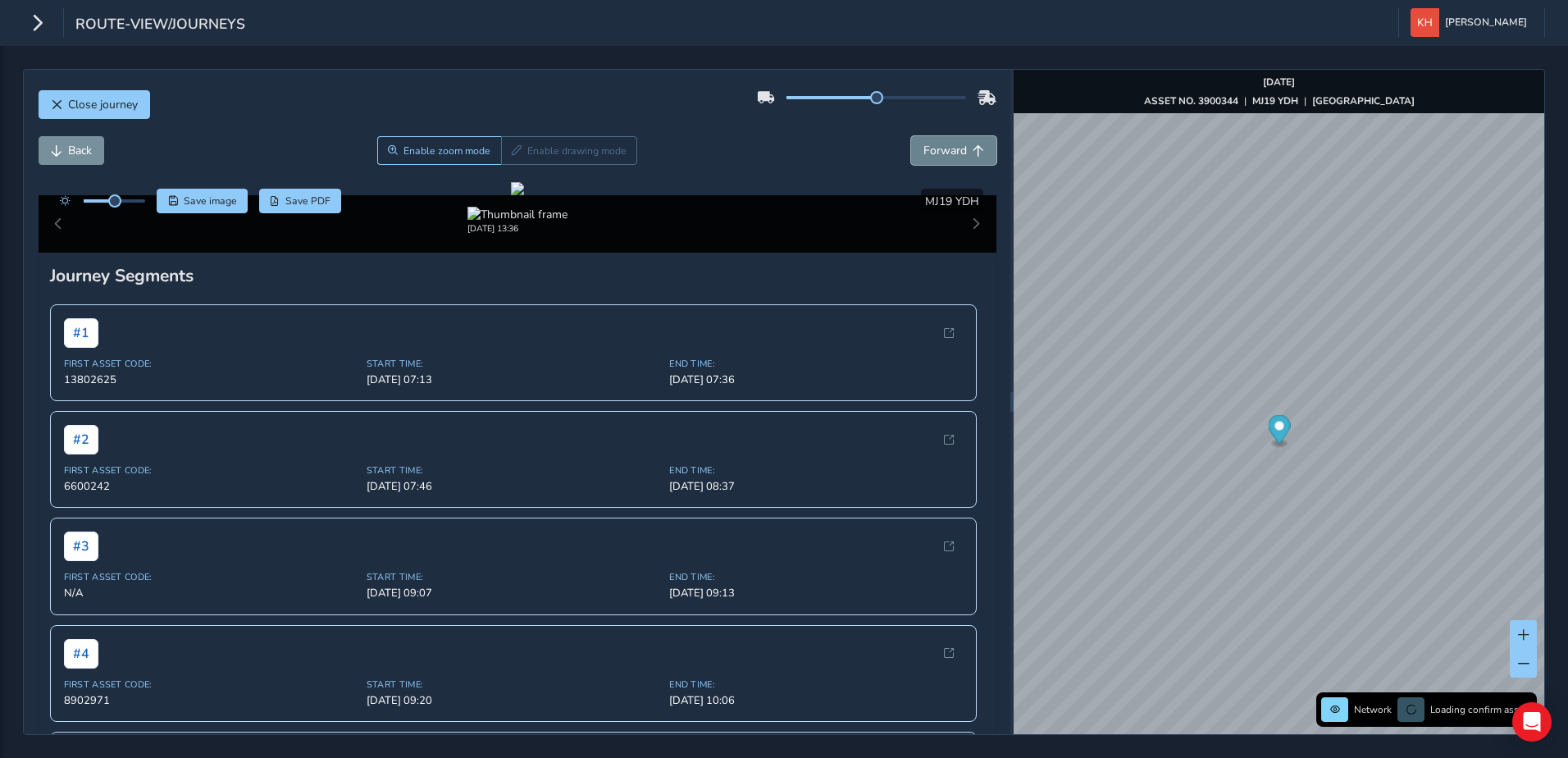
click at [939, 153] on span "Forward" at bounding box center [945, 150] width 43 height 16
click at [940, 153] on span "Forward" at bounding box center [945, 150] width 43 height 16
